Goal: Find specific page/section: Find specific page/section

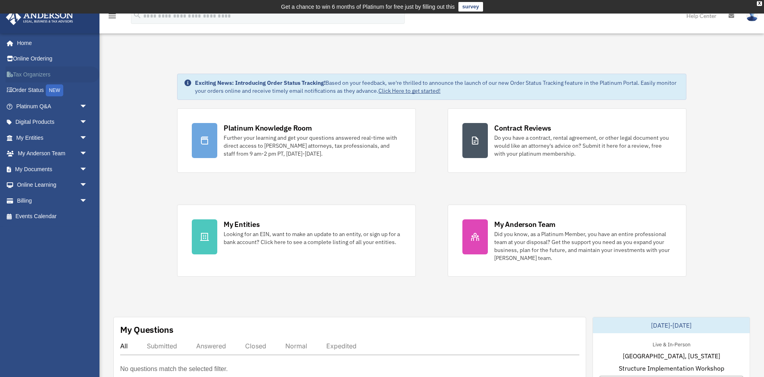
click at [37, 70] on link "Tax Organizers" at bounding box center [53, 74] width 94 height 16
click at [25, 70] on link "Tax Organizers" at bounding box center [53, 74] width 94 height 16
click at [27, 75] on link "Tax Organizers" at bounding box center [53, 74] width 94 height 16
